Goal: Task Accomplishment & Management: Manage account settings

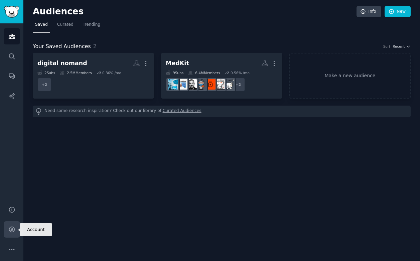
click at [13, 233] on link "Account" at bounding box center [12, 229] width 16 height 16
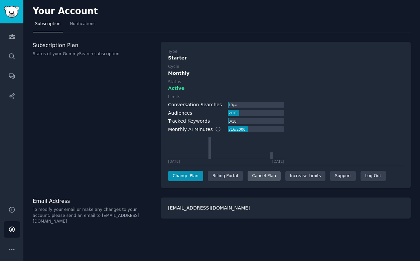
click at [273, 178] on div "Cancel Plan" at bounding box center [264, 176] width 33 height 11
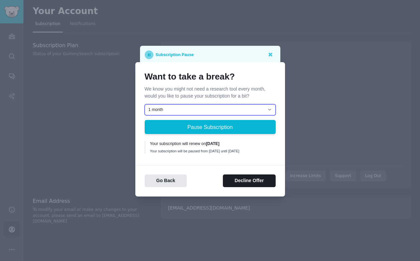
click at [184, 109] on select "1 month 2 months 3 months Choose a custom date to resume" at bounding box center [210, 109] width 131 height 11
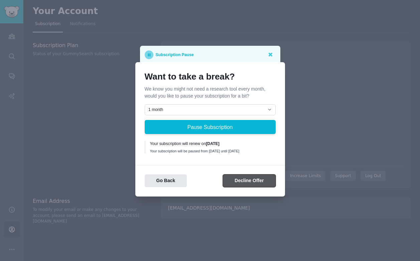
click at [233, 182] on button "Decline Offer" at bounding box center [249, 181] width 52 height 13
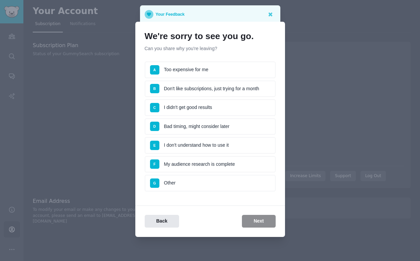
click at [235, 73] on li "A Too expensive for me" at bounding box center [210, 70] width 131 height 17
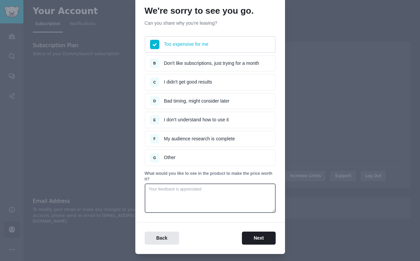
scroll to position [41, 0]
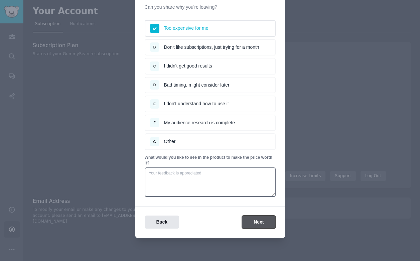
click at [255, 224] on button "Next" at bounding box center [258, 222] width 33 height 13
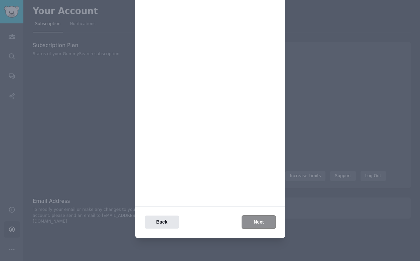
scroll to position [0, 0]
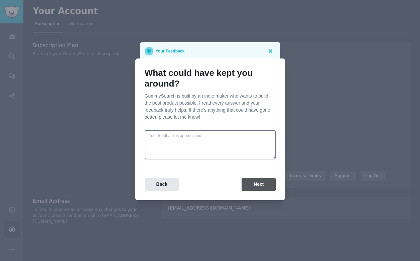
click at [255, 185] on button "Next" at bounding box center [258, 184] width 33 height 13
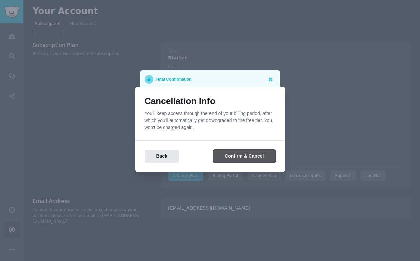
click at [227, 156] on button "Confirm & Cancel" at bounding box center [244, 156] width 63 height 13
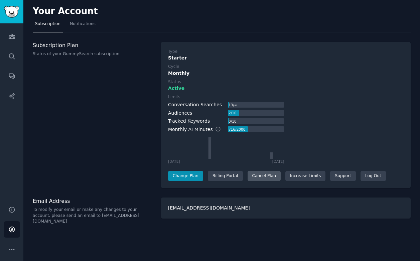
click at [263, 176] on div "Cancel Plan" at bounding box center [264, 176] width 33 height 11
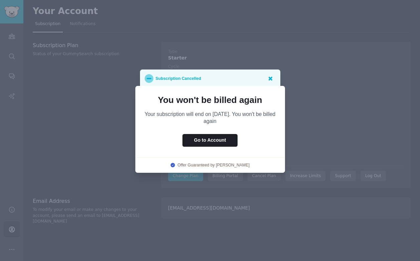
click at [270, 78] on icon at bounding box center [271, 79] width 4 height 4
